Goal: Contribute content

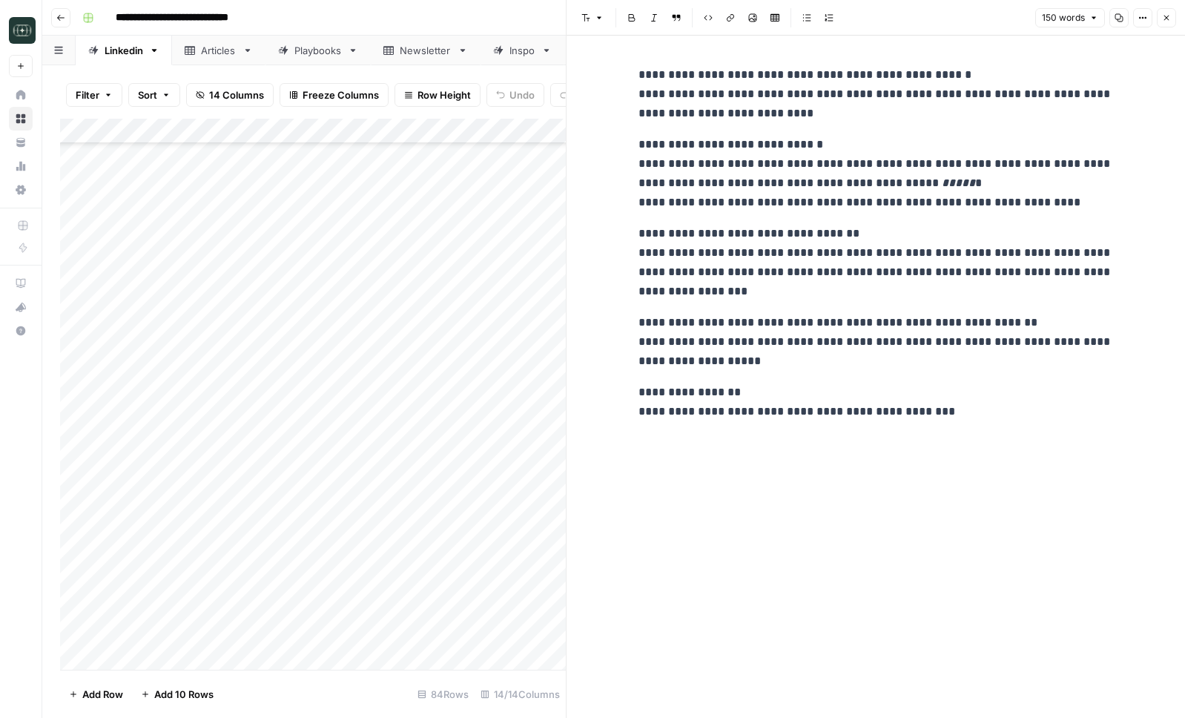
scroll to position [1418, 0]
click at [1165, 20] on icon "button" at bounding box center [1166, 17] width 9 height 9
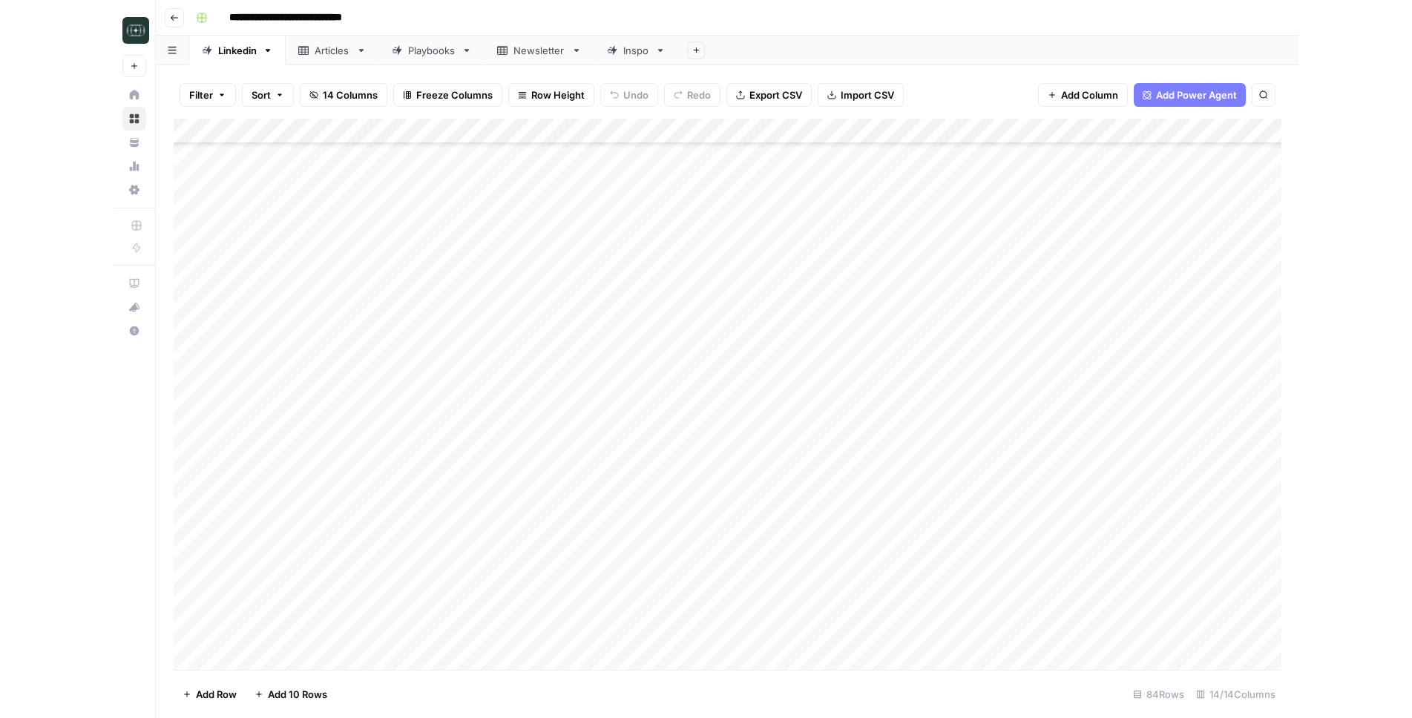
scroll to position [1616, 0]
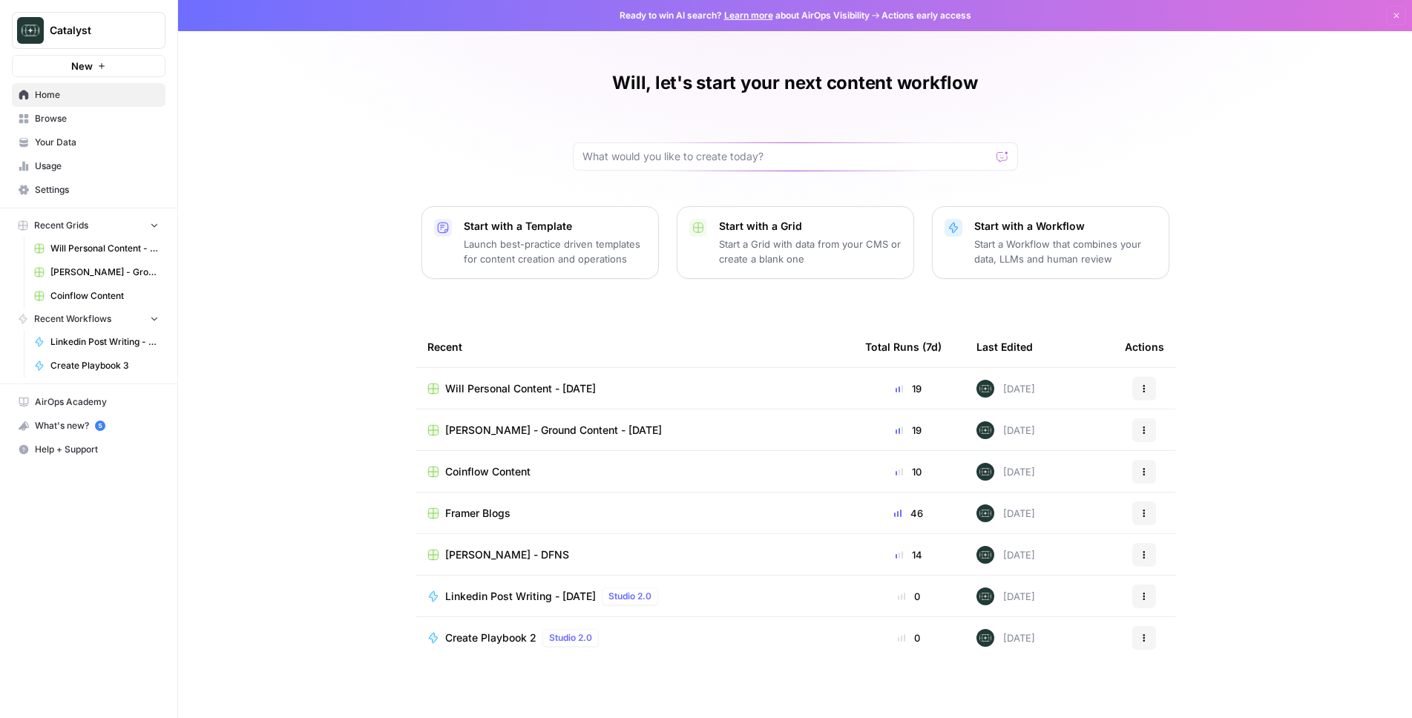
click at [529, 430] on span "[PERSON_NAME] - Ground Content - [DATE]" at bounding box center [553, 430] width 217 height 15
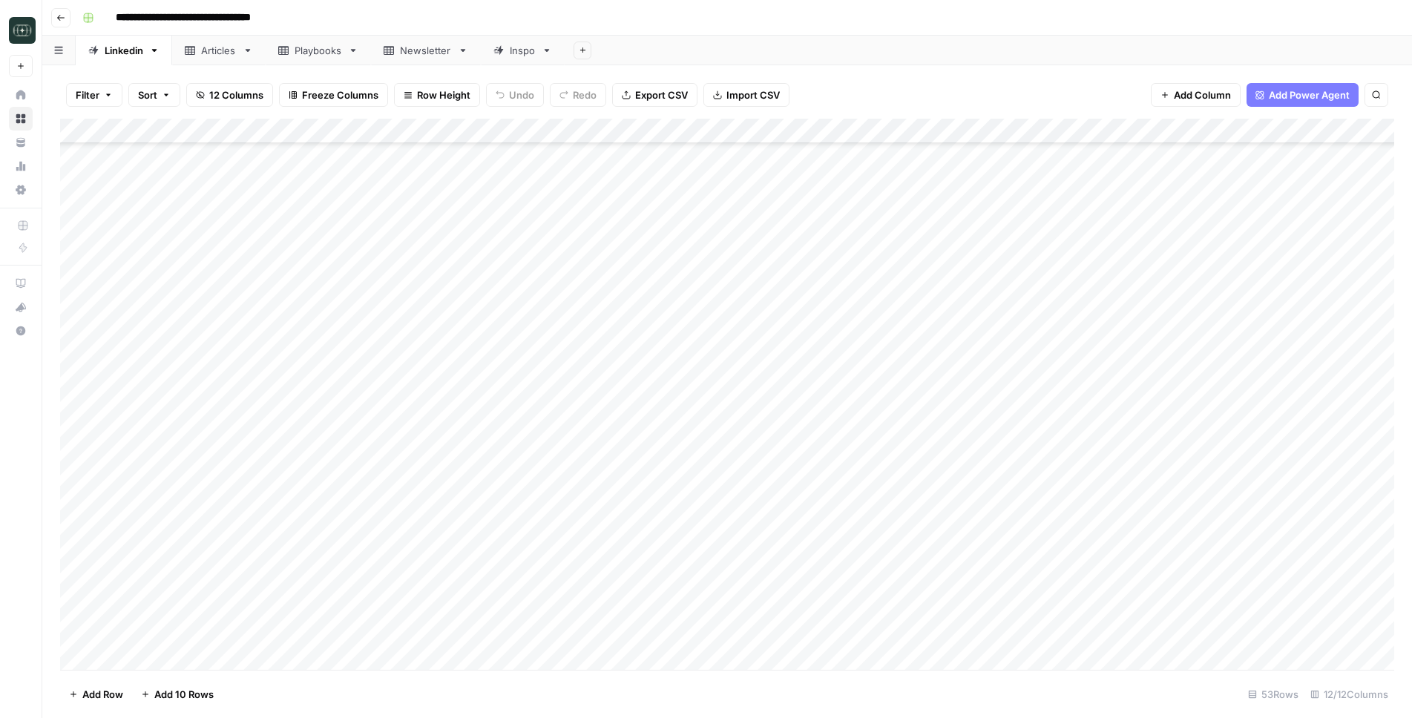
scroll to position [834, 0]
click at [59, 24] on button "Go back" at bounding box center [60, 17] width 19 height 19
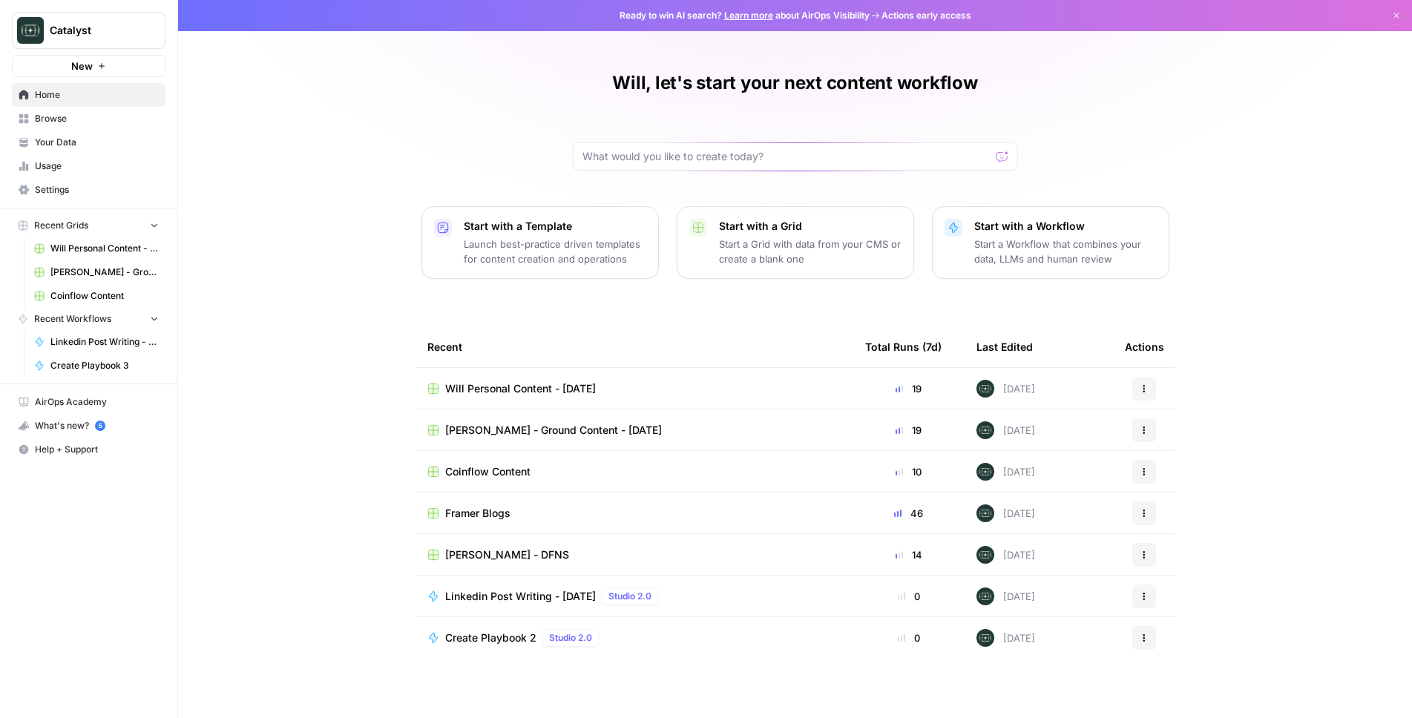
click at [97, 137] on span "Your Data" at bounding box center [97, 142] width 124 height 13
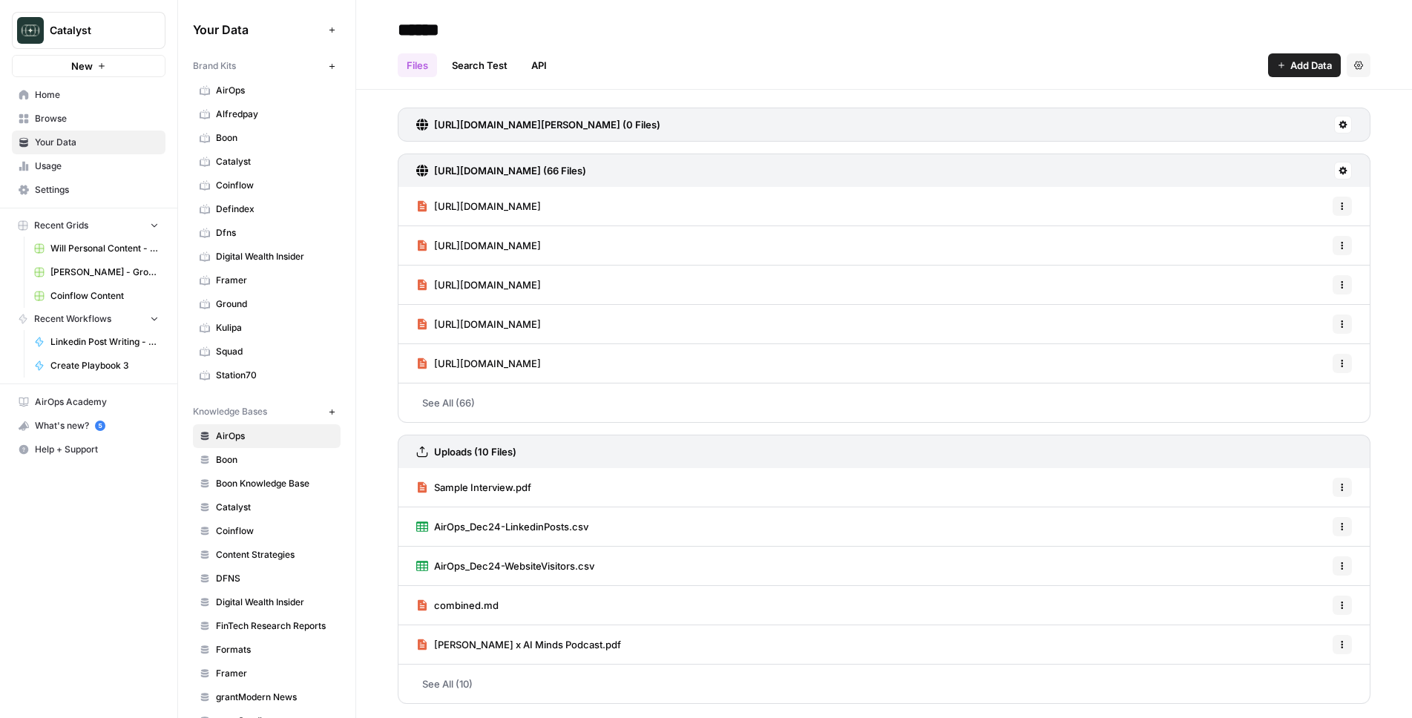
click at [240, 294] on link "Ground" at bounding box center [267, 304] width 148 height 24
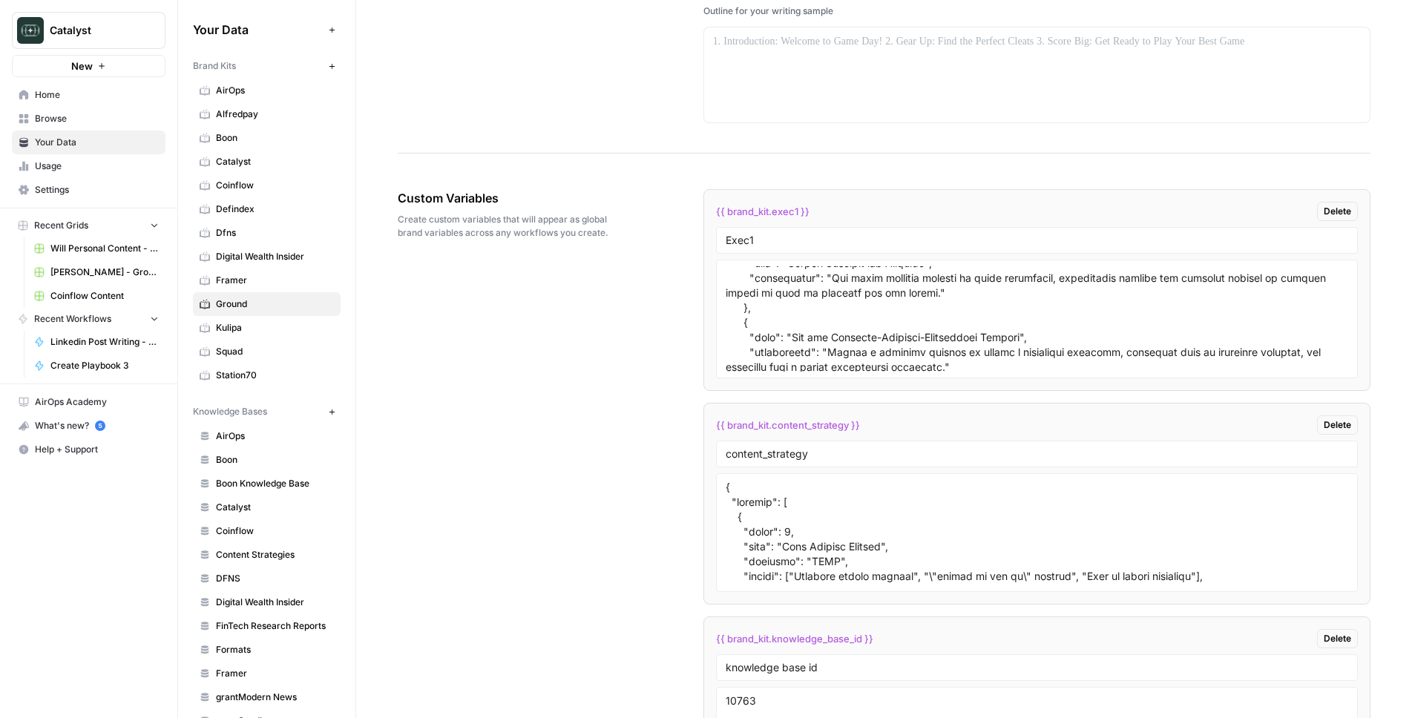
scroll to position [1956, 0]
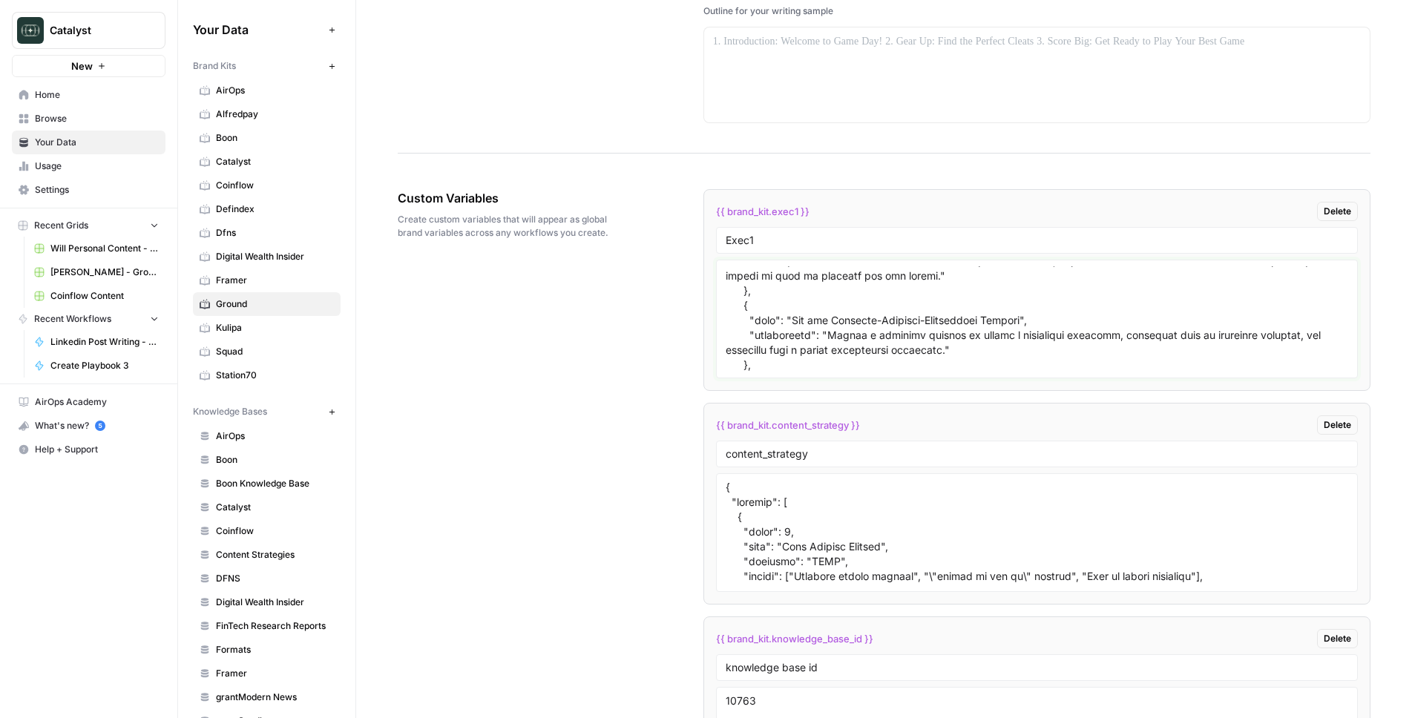
click at [849, 337] on textarea at bounding box center [1036, 318] width 622 height 105
click at [988, 347] on textarea "To enrich screen reader interactions, please activate Accessibility in Grammarl…" at bounding box center [1036, 318] width 622 height 105
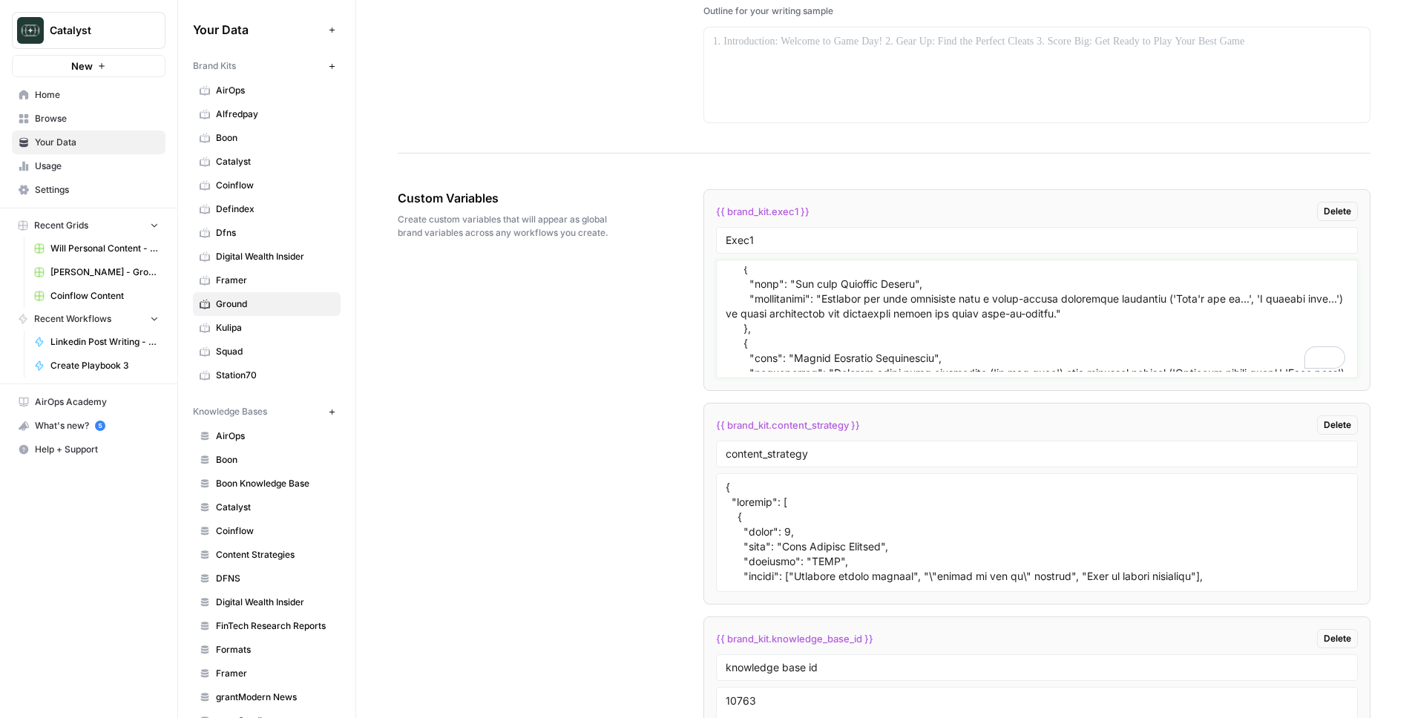
scroll to position [2064, 0]
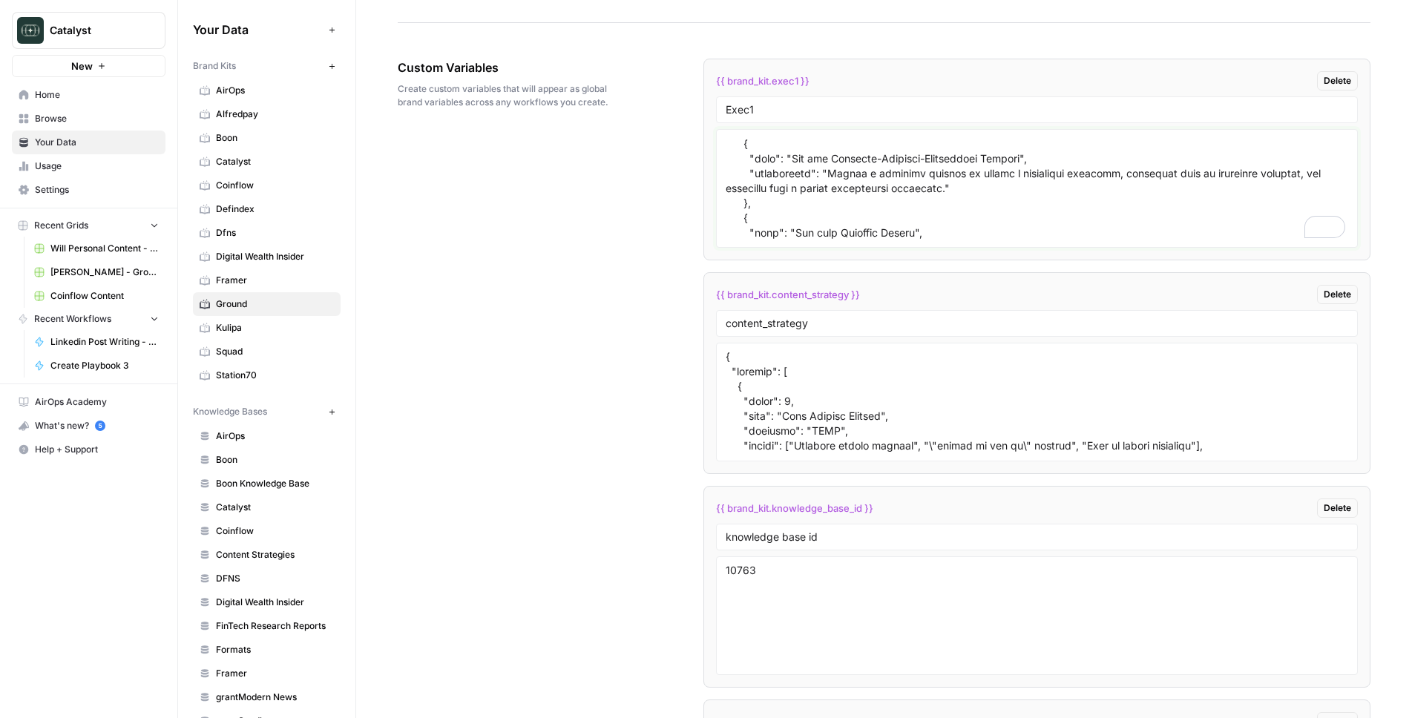
click at [869, 191] on textarea "To enrich screen reader interactions, please activate Accessibility in Grammarl…" at bounding box center [1036, 188] width 622 height 105
click at [610, 398] on div "Custom Variables Create custom variables that will appear as global brand varia…" at bounding box center [884, 498] width 972 height 938
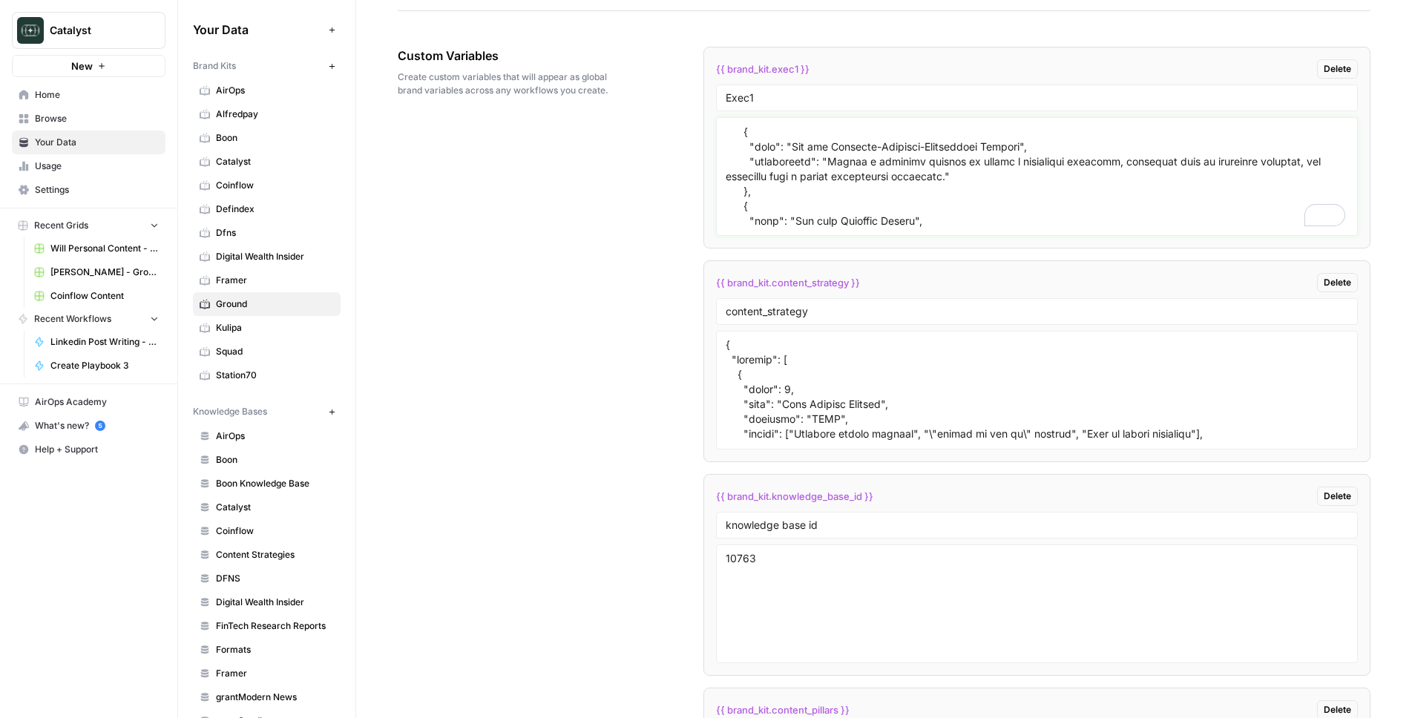
click at [1013, 157] on textarea "To enrich screen reader interactions, please activate Accessibility in Grammarl…" at bounding box center [1036, 176] width 622 height 105
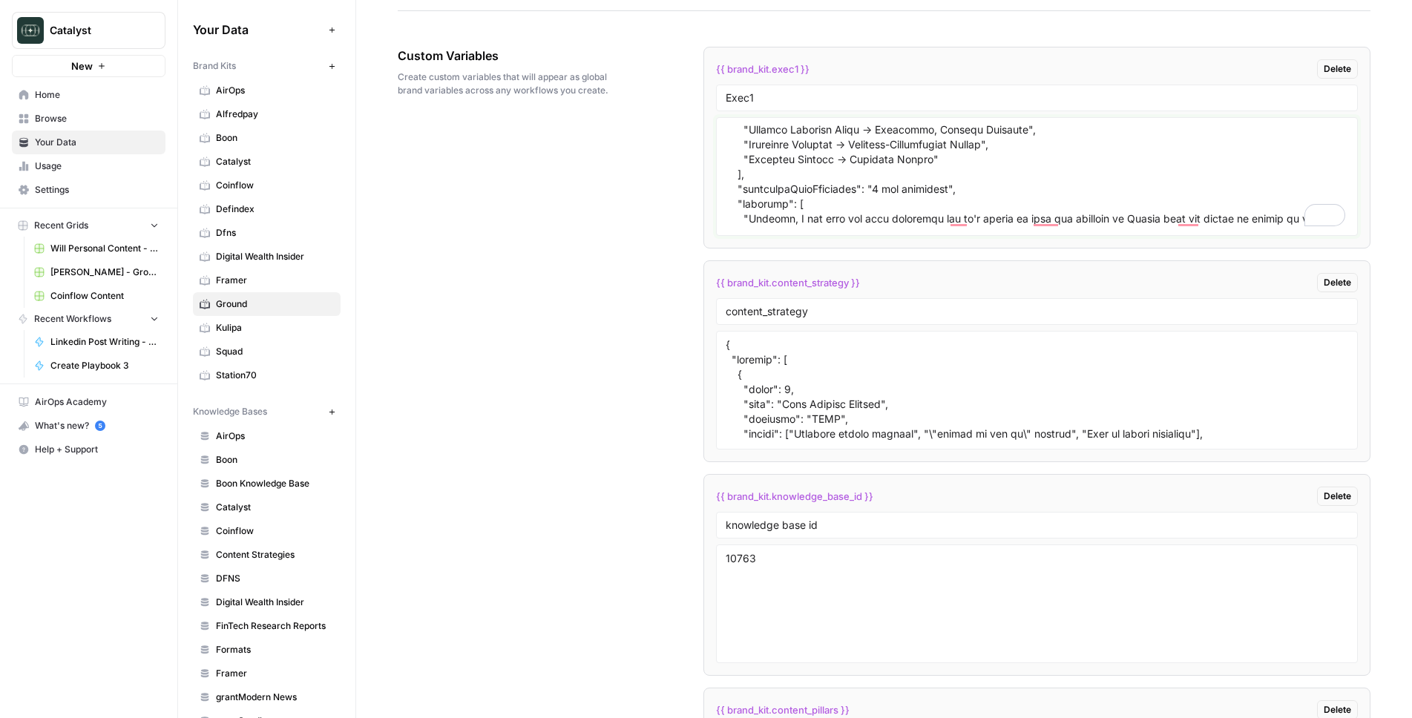
click at [1015, 174] on textarea "To enrich screen reader interactions, please activate Accessibility in Grammarl…" at bounding box center [1036, 176] width 622 height 105
